Goal: Navigation & Orientation: Understand site structure

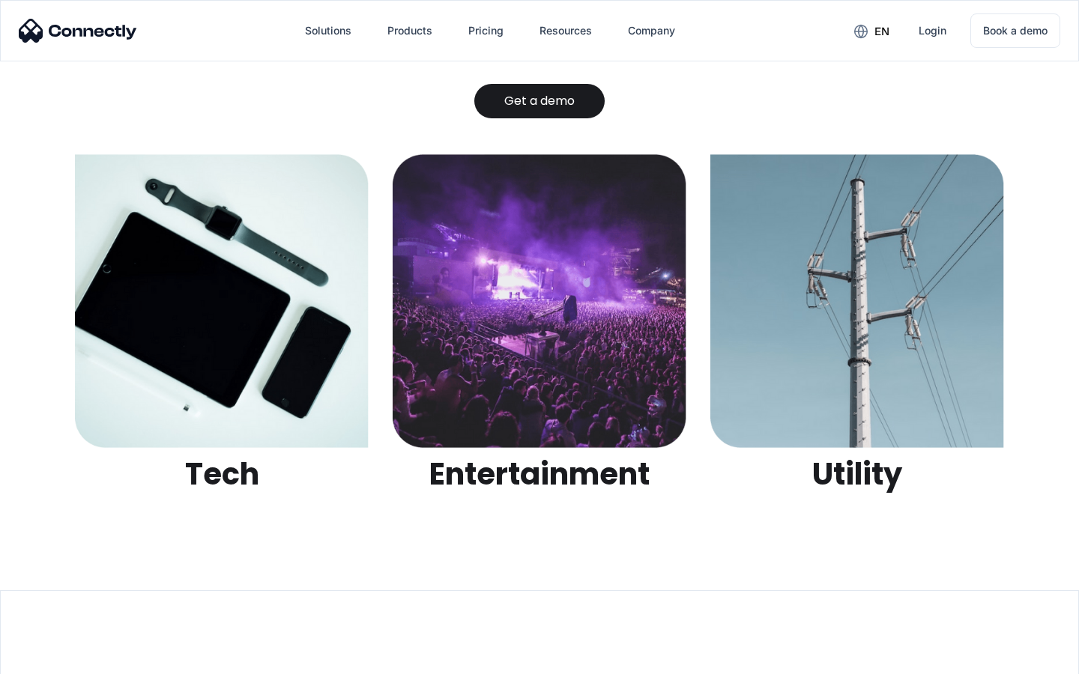
scroll to position [4727, 0]
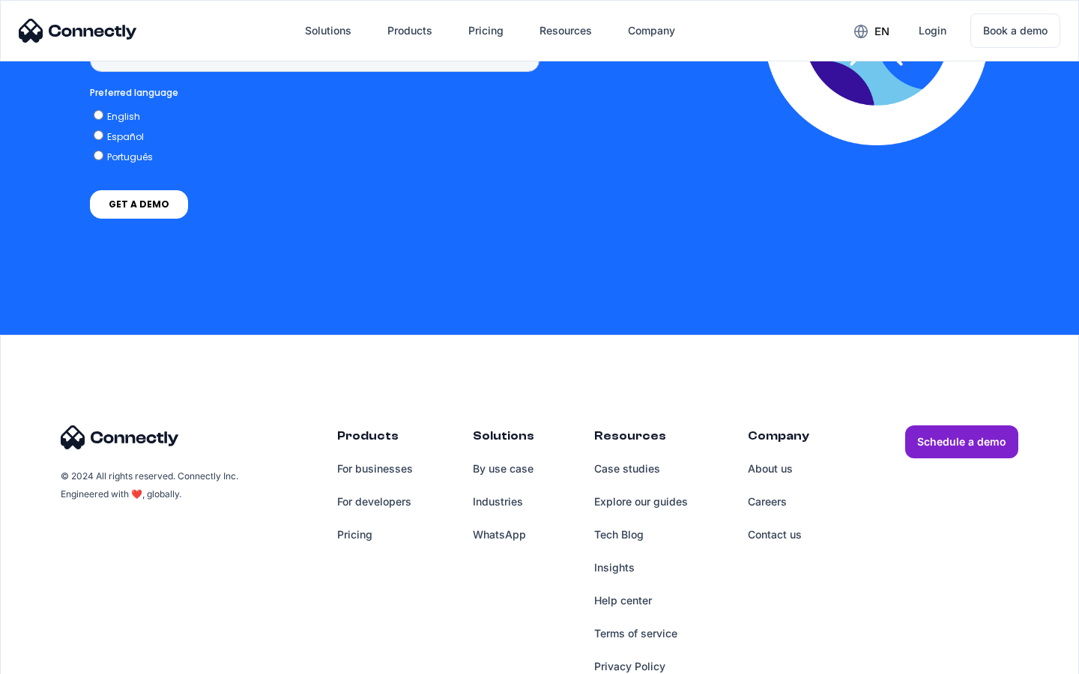
scroll to position [1136, 0]
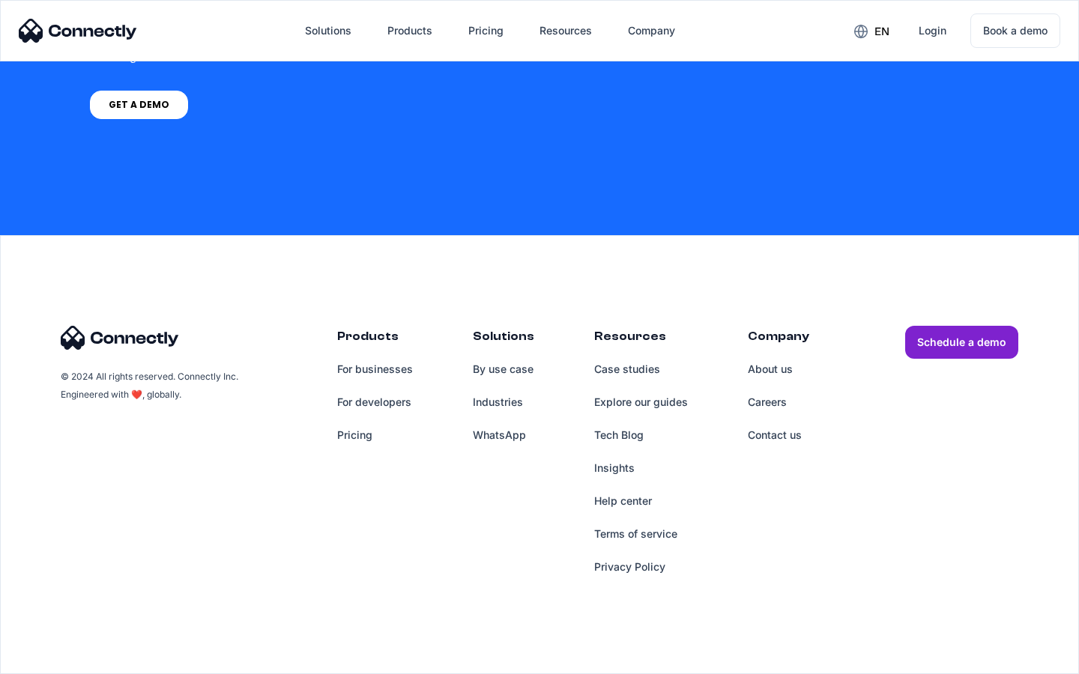
scroll to position [4369, 0]
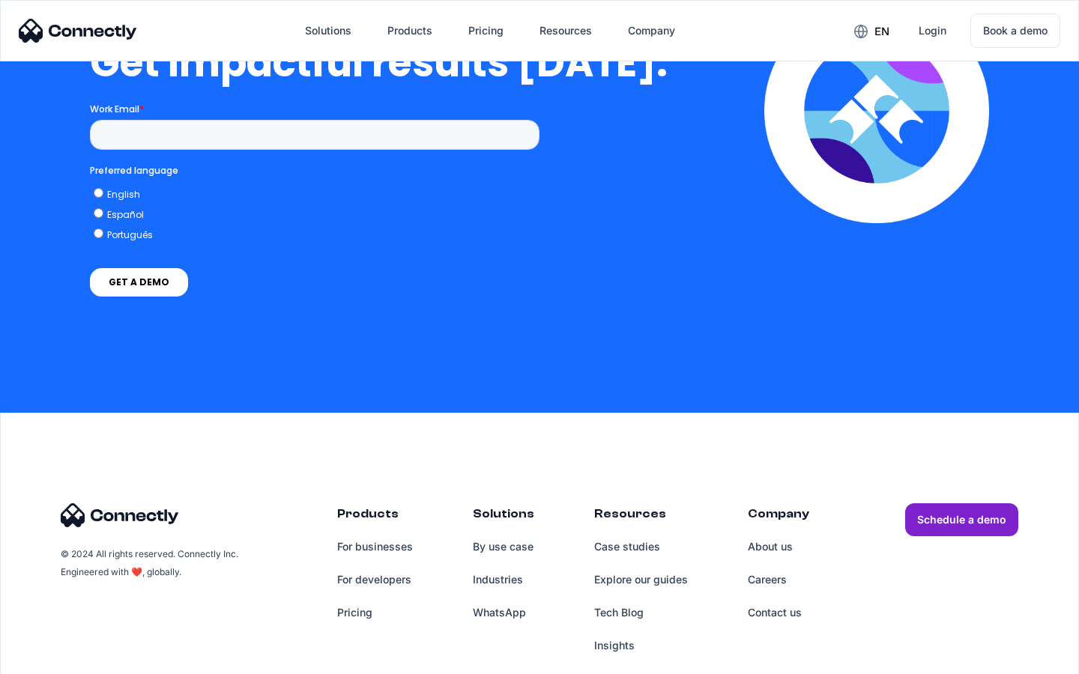
scroll to position [3306, 0]
